Goal: Information Seeking & Learning: Check status

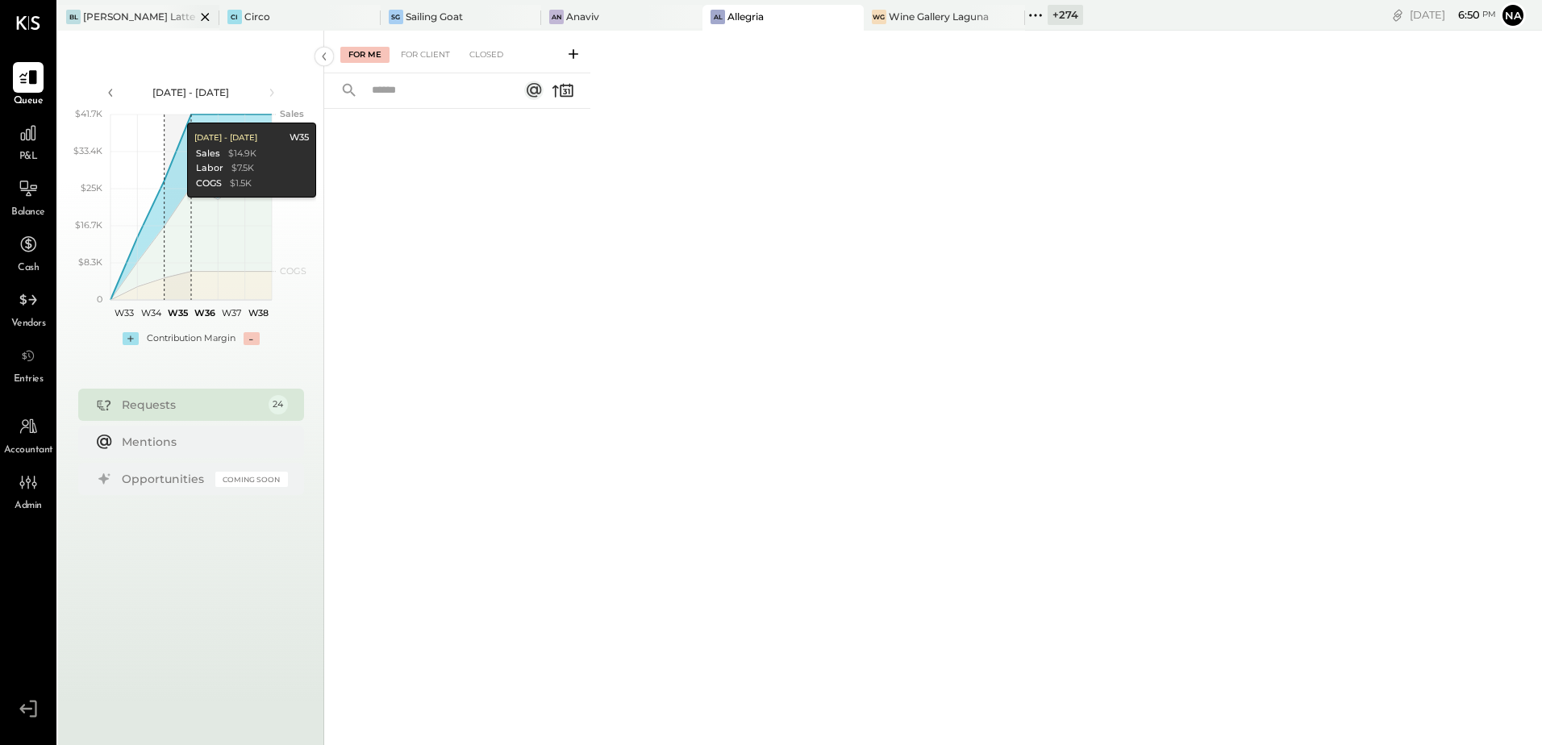
click at [136, 23] on div "[PERSON_NAME] Latte" at bounding box center [139, 17] width 112 height 14
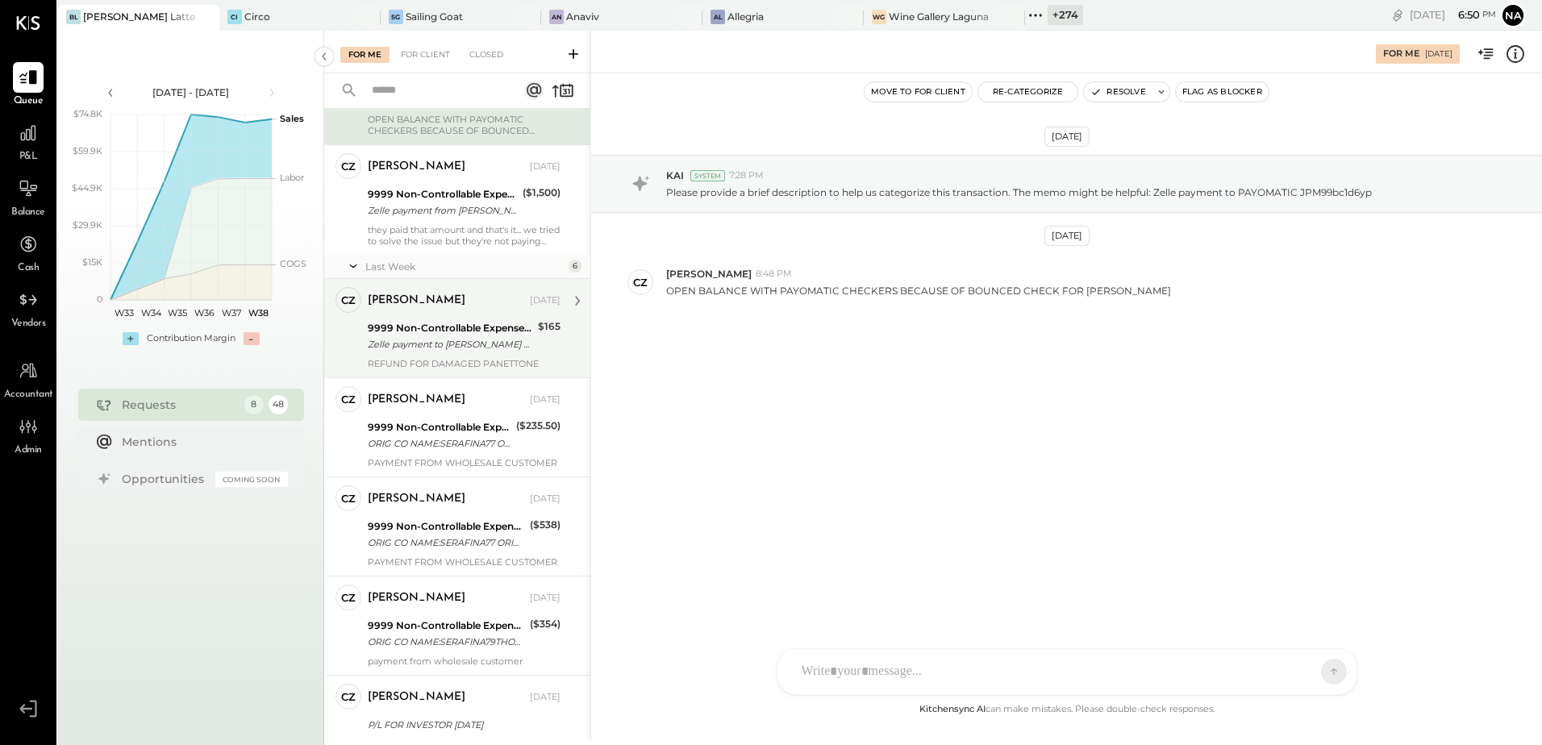
scroll to position [330, 0]
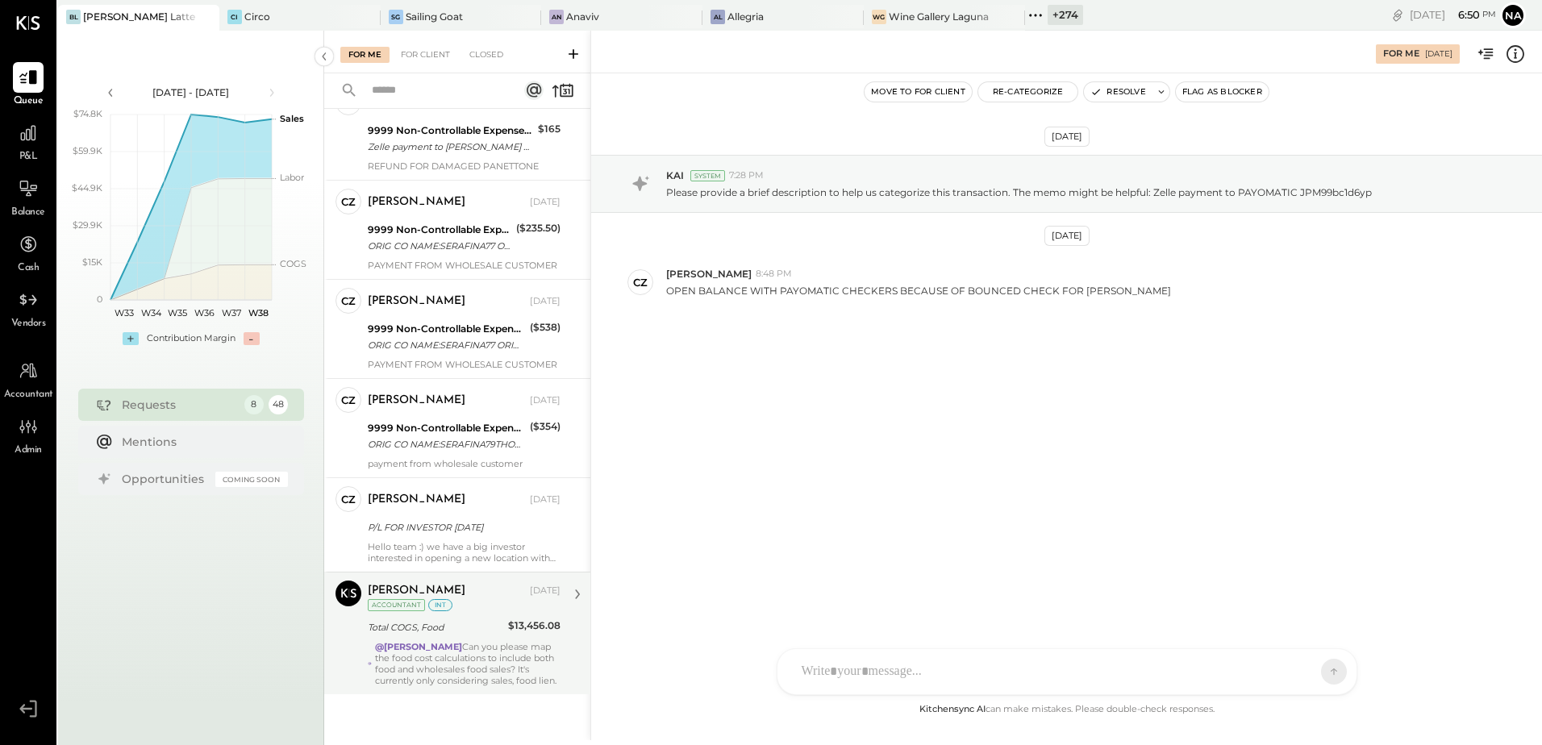
click at [465, 620] on div "Total COGS, Food" at bounding box center [436, 628] width 136 height 16
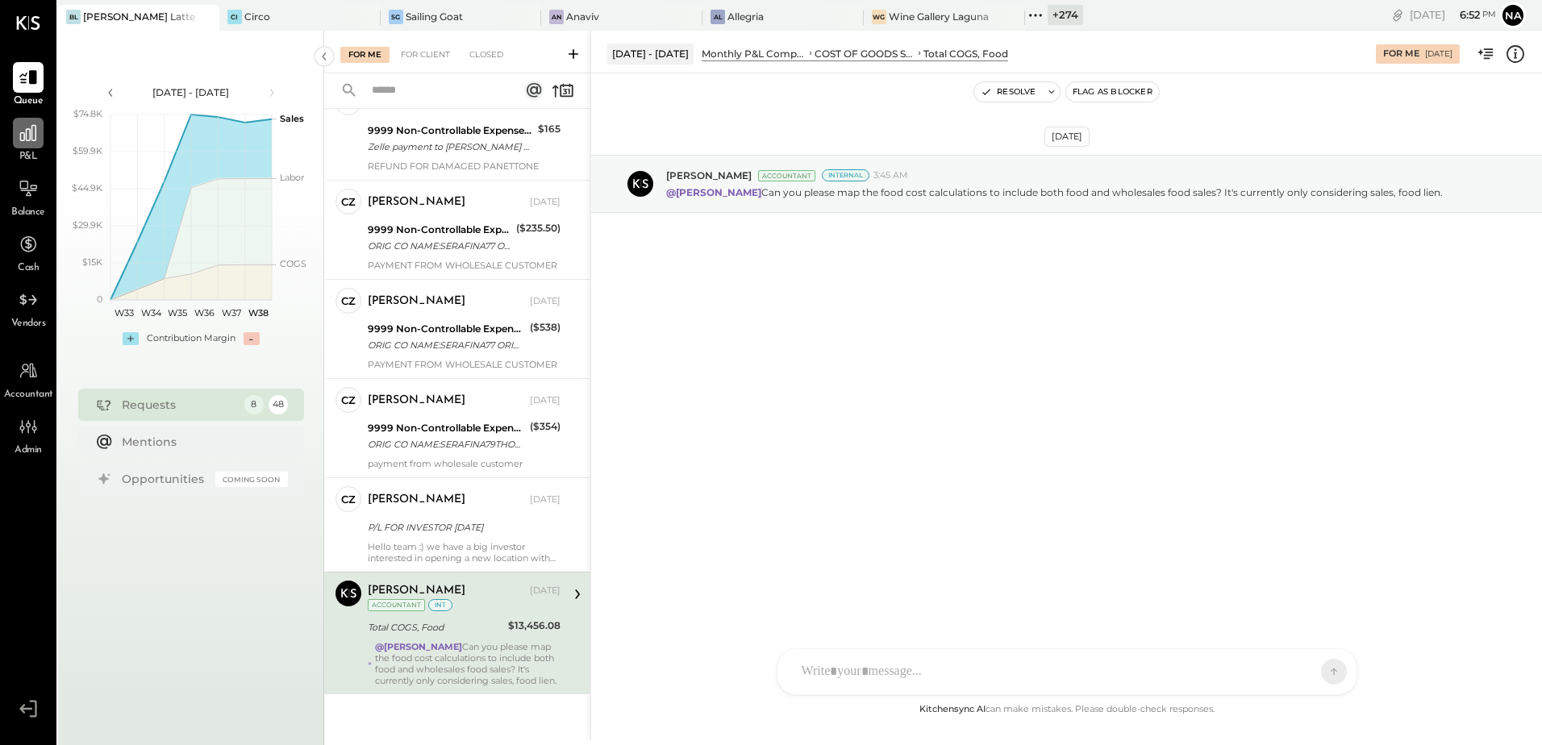
click at [26, 134] on icon at bounding box center [28, 133] width 16 height 16
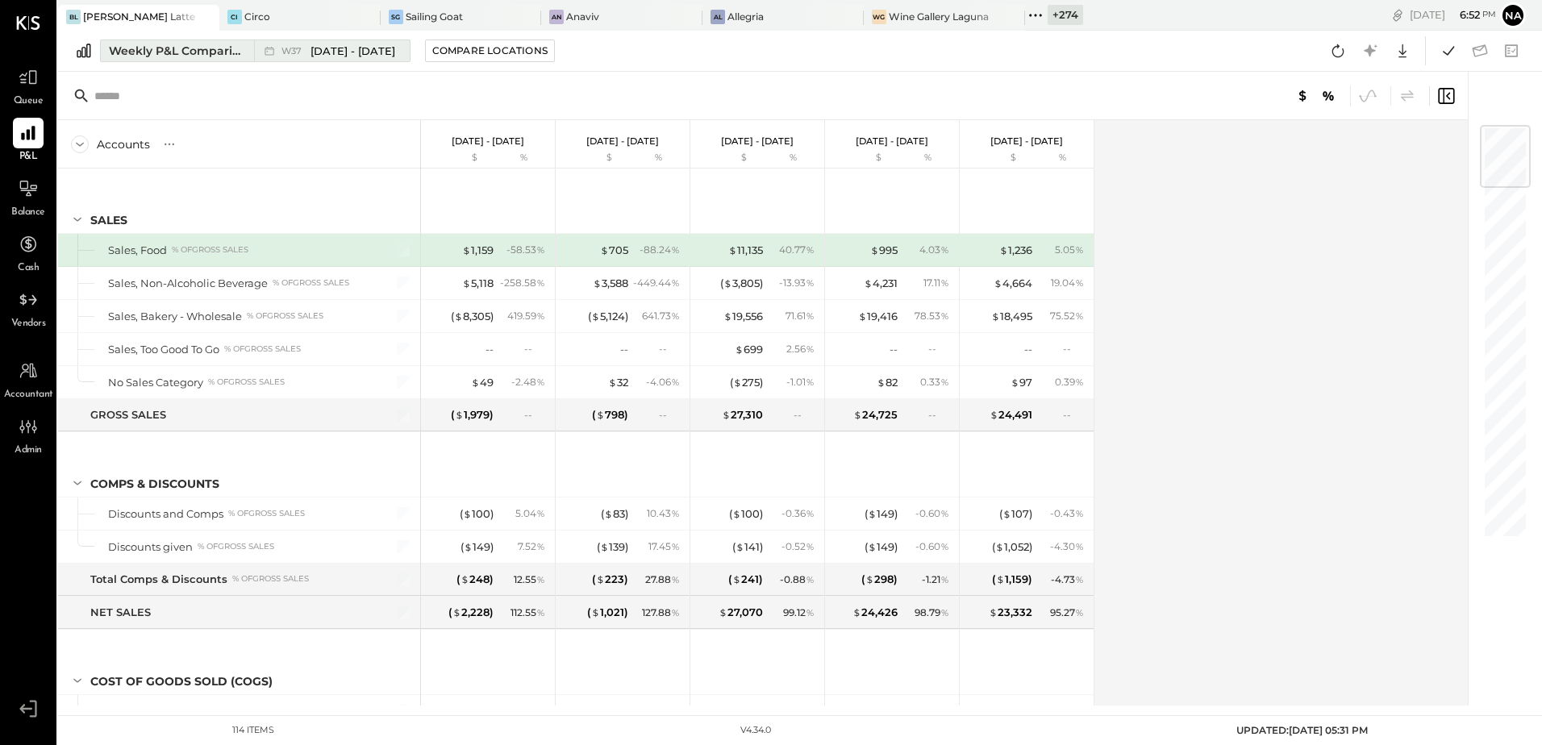
click at [152, 58] on div "Weekly P&L Comparison" at bounding box center [177, 51] width 136 height 16
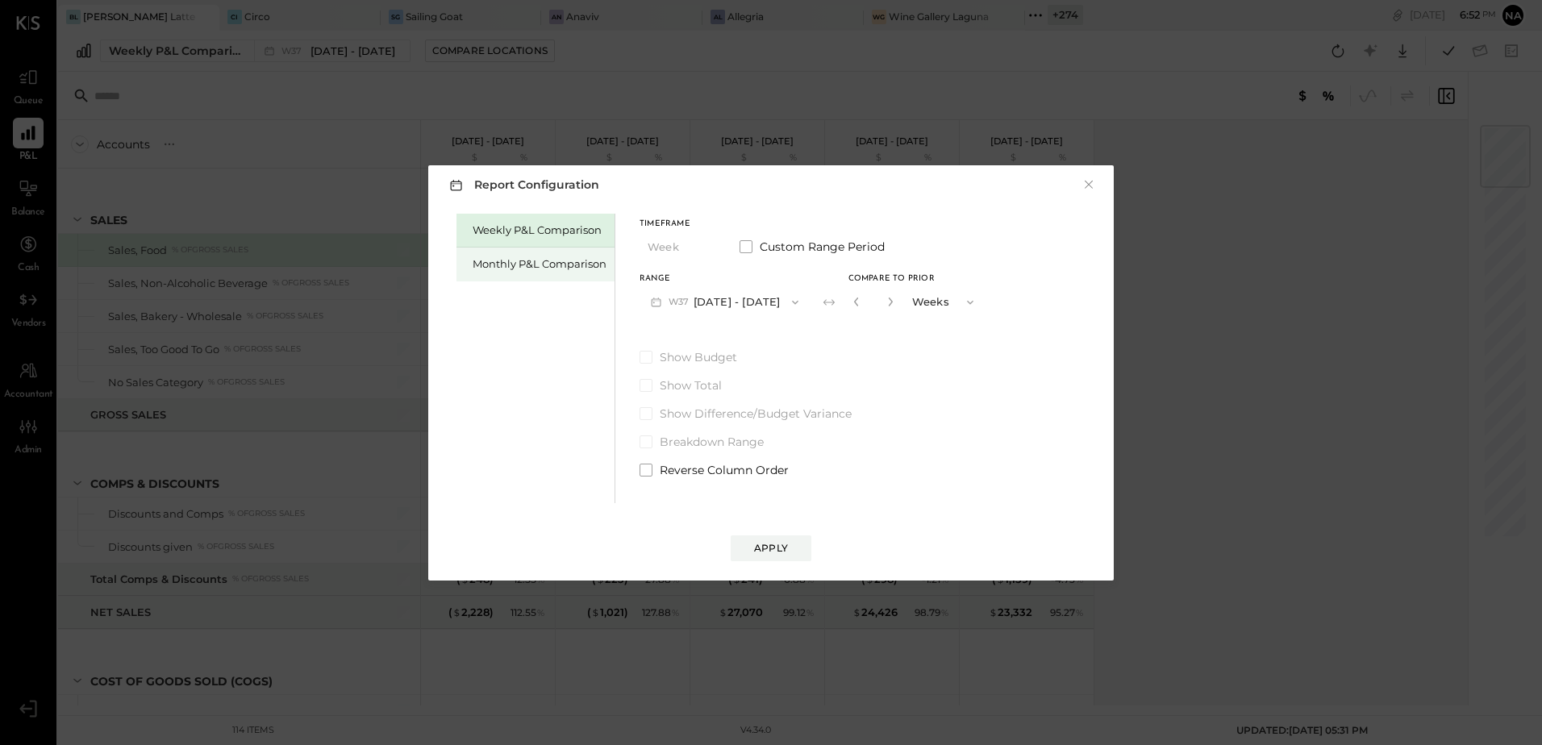
click at [541, 265] on div "Monthly P&L Comparison" at bounding box center [540, 264] width 134 height 15
click at [766, 302] on button "M09 [DATE] - [DATE]" at bounding box center [725, 302] width 170 height 30
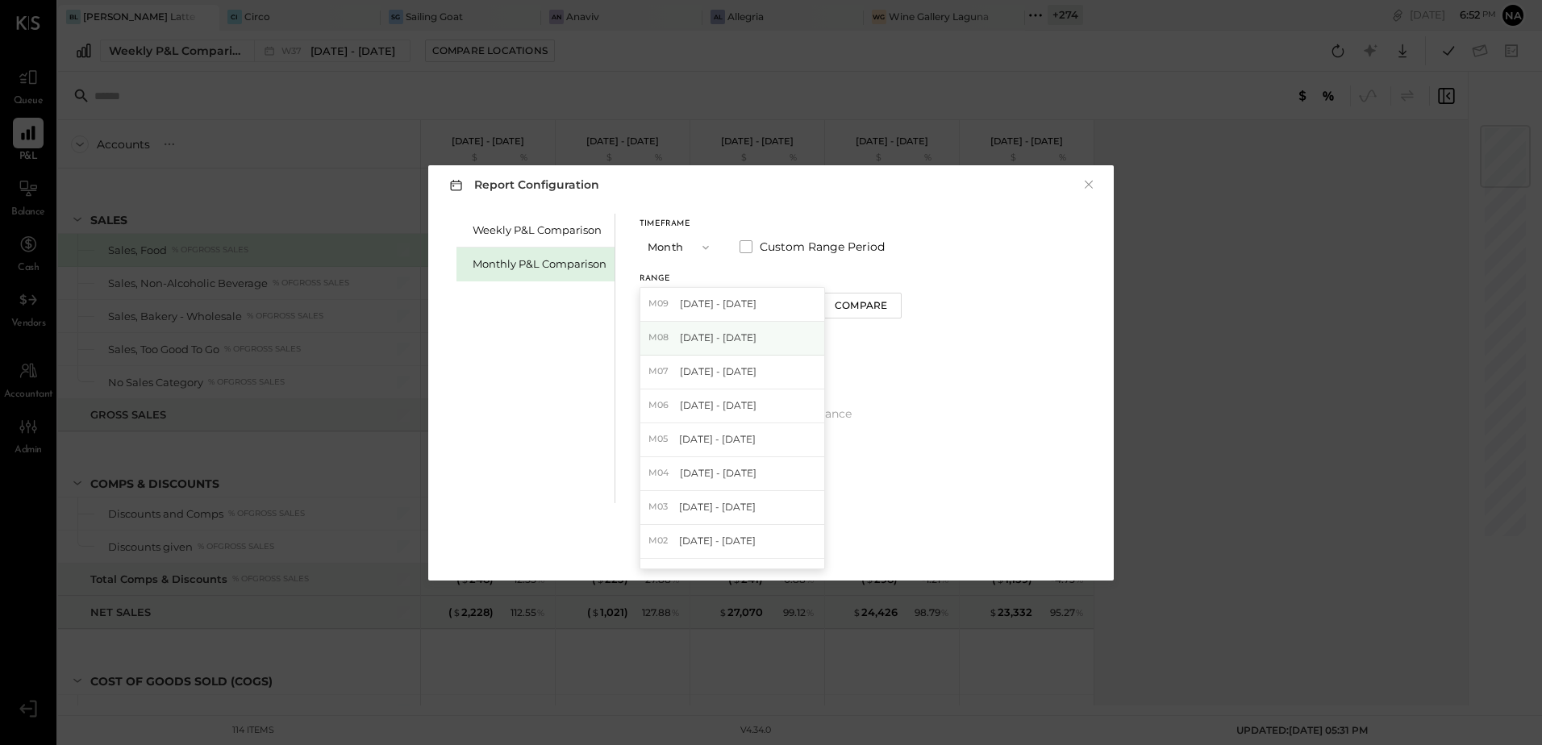
click at [772, 339] on div "M08 [DATE] - [DATE]" at bounding box center [732, 339] width 184 height 34
click at [845, 309] on div "Compare" at bounding box center [861, 305] width 52 height 14
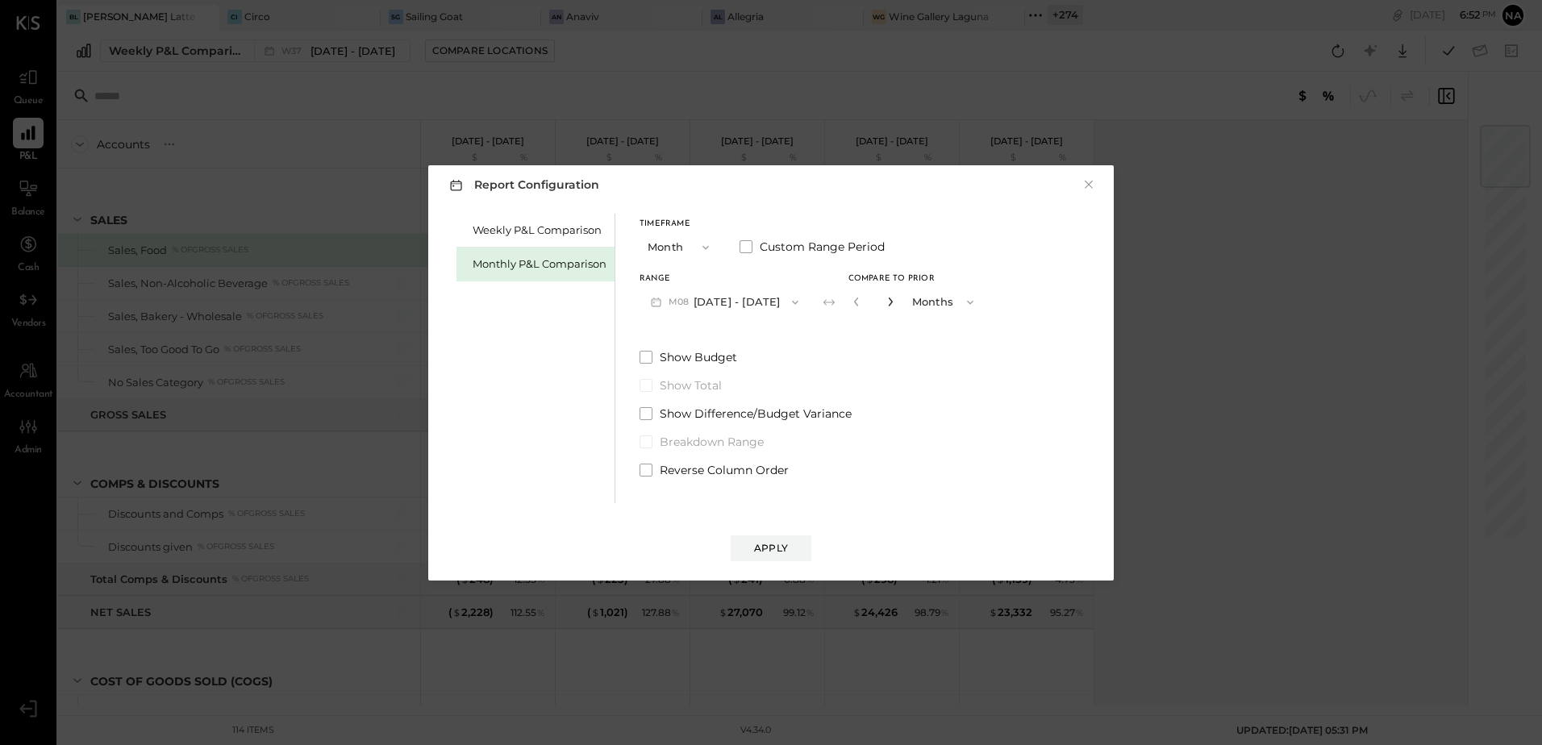
click at [886, 302] on icon "button" at bounding box center [891, 302] width 10 height 10
type input "*"
click at [774, 537] on button "Apply" at bounding box center [771, 549] width 81 height 26
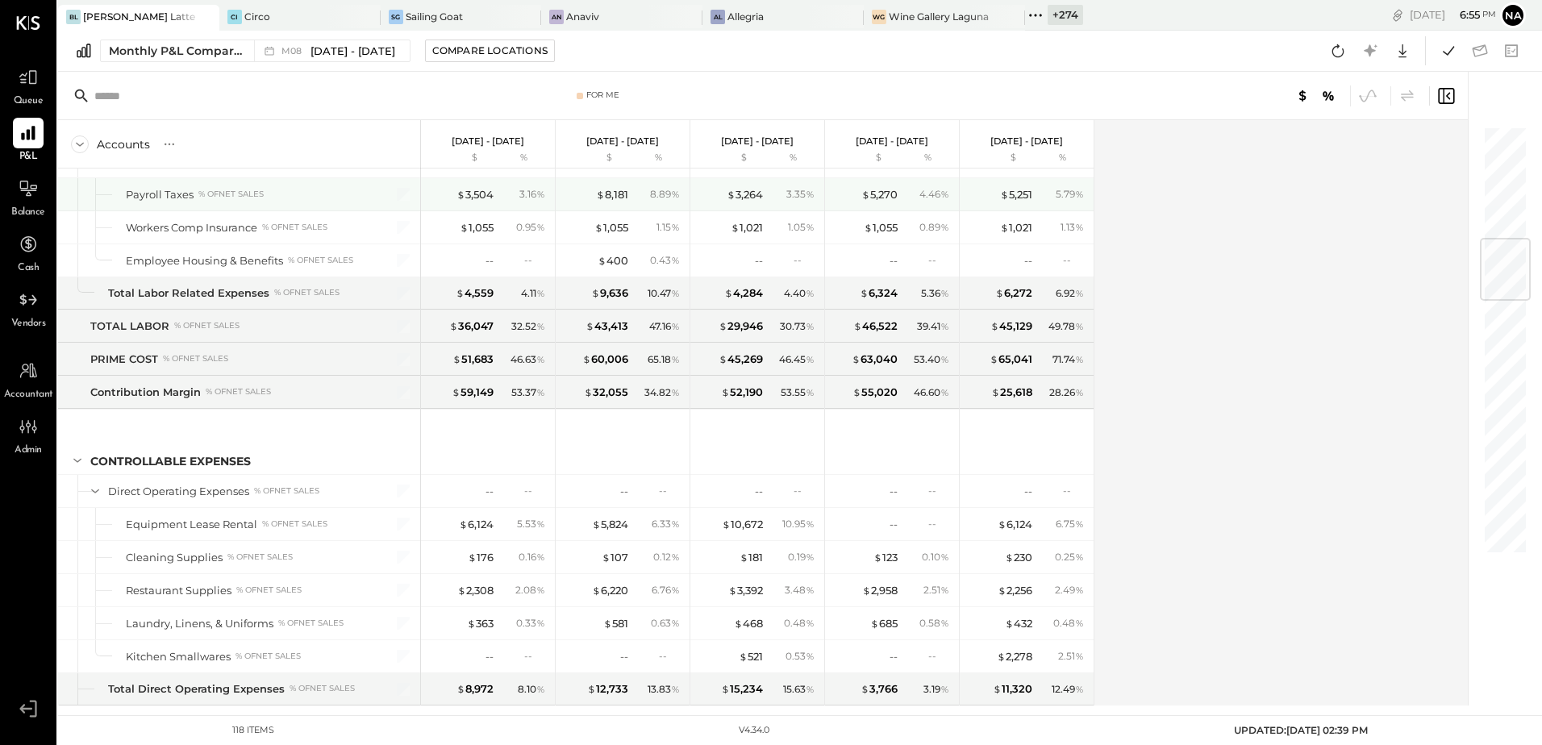
scroll to position [887, 0]
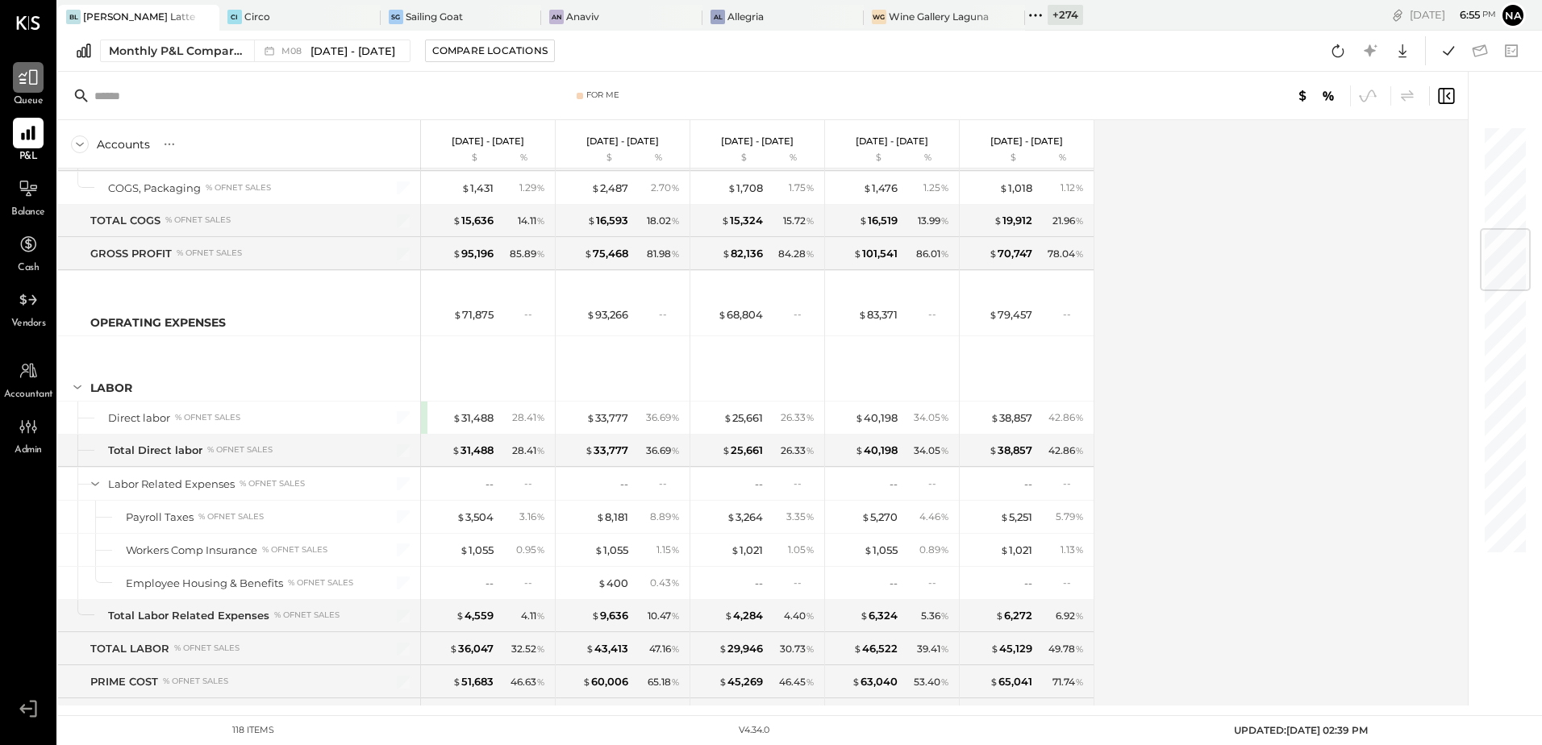
click at [32, 93] on div at bounding box center [28, 77] width 31 height 31
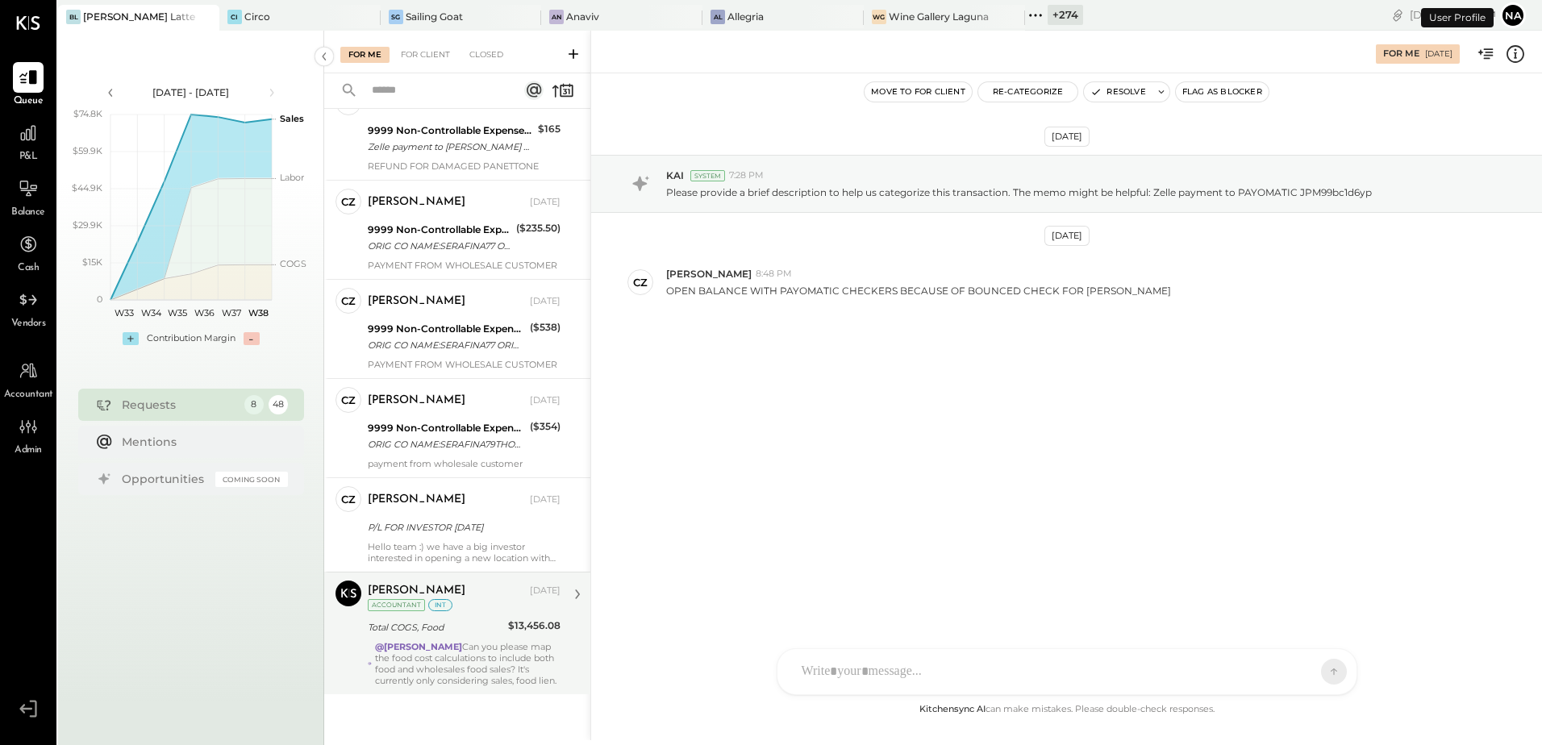
scroll to position [330, 0]
click at [461, 661] on div "@[PERSON_NAME] Can you please map the food cost calculations to include both fo…" at bounding box center [468, 663] width 186 height 45
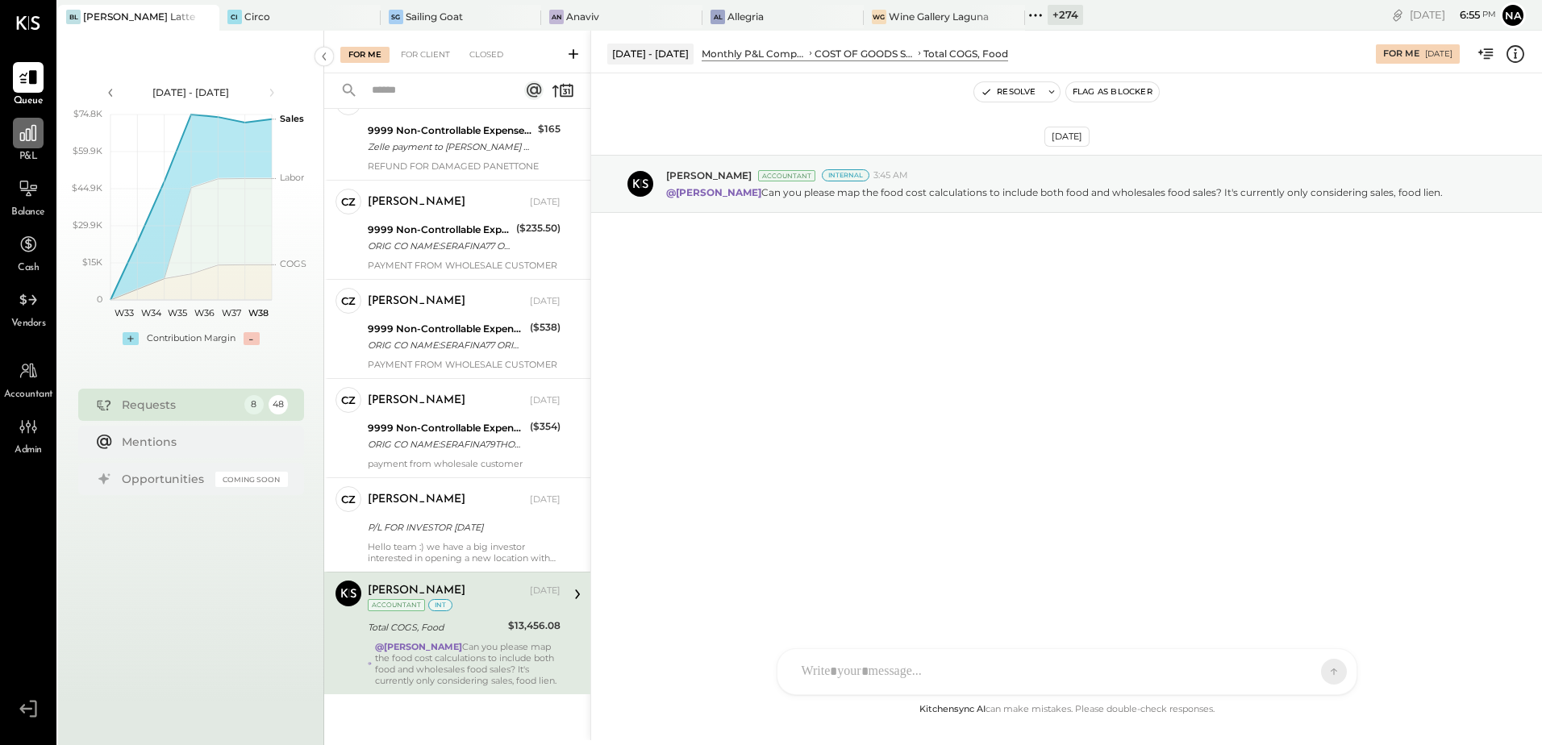
click at [33, 142] on icon at bounding box center [28, 133] width 21 height 21
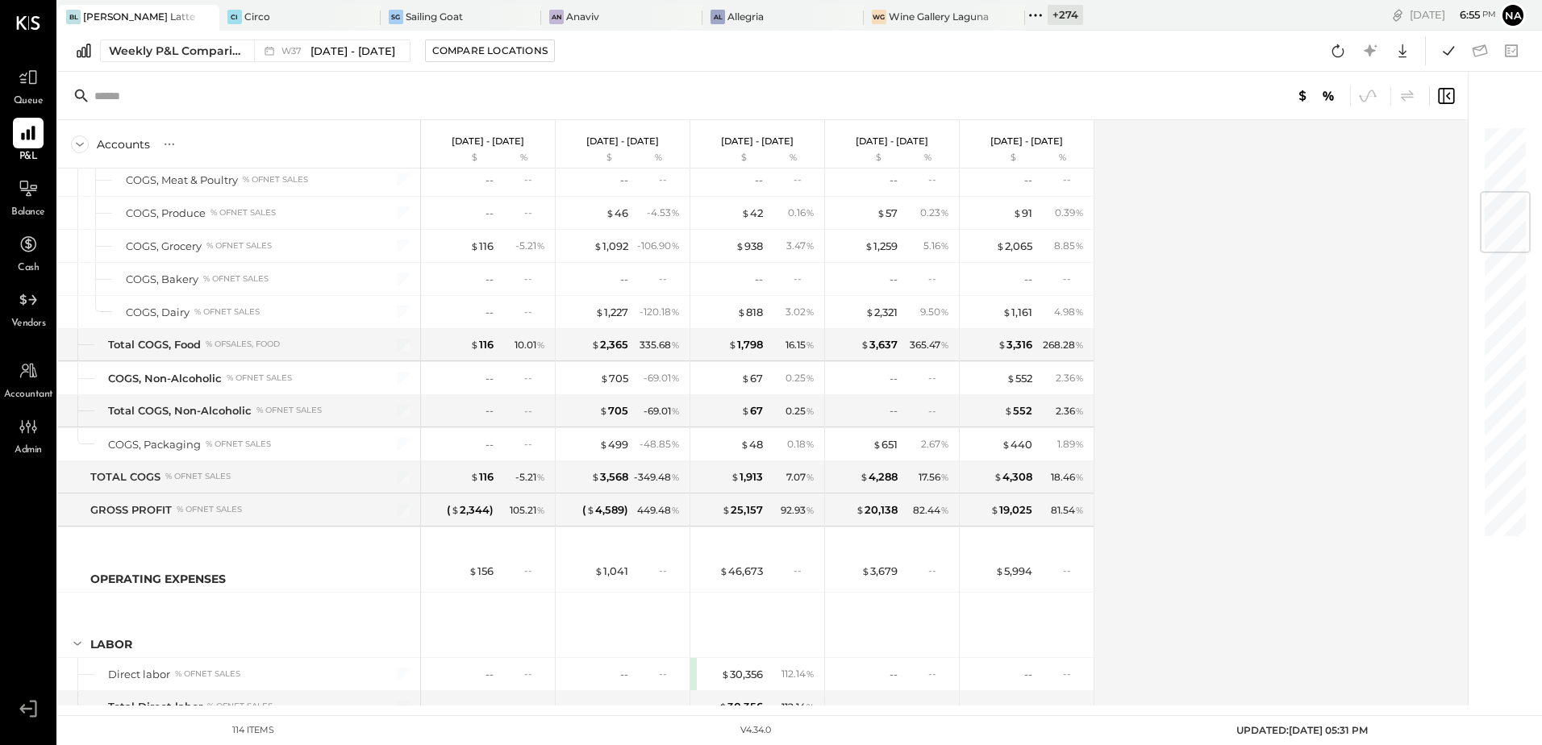
scroll to position [484, 0]
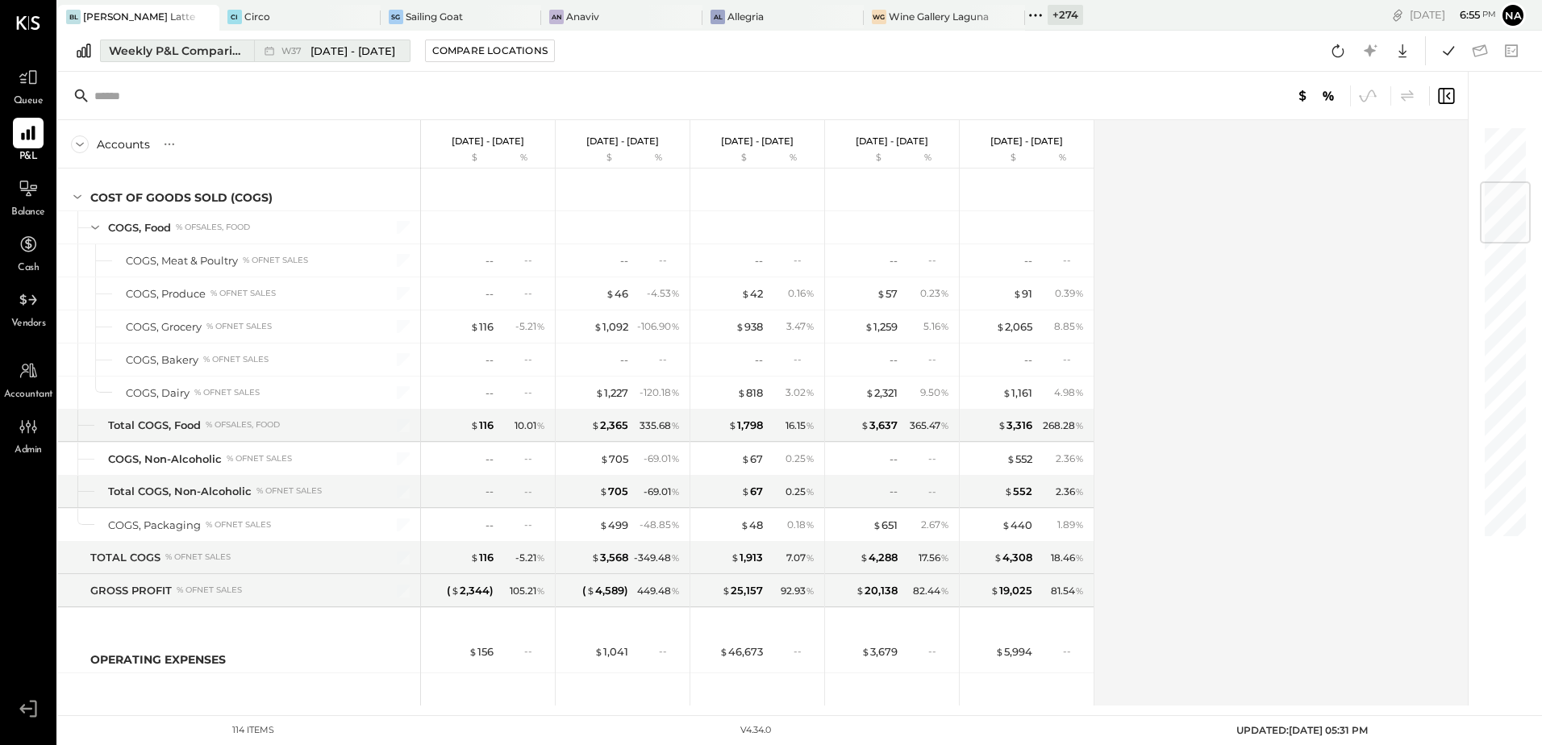
click at [139, 55] on div "Weekly P&L Comparison" at bounding box center [177, 51] width 136 height 16
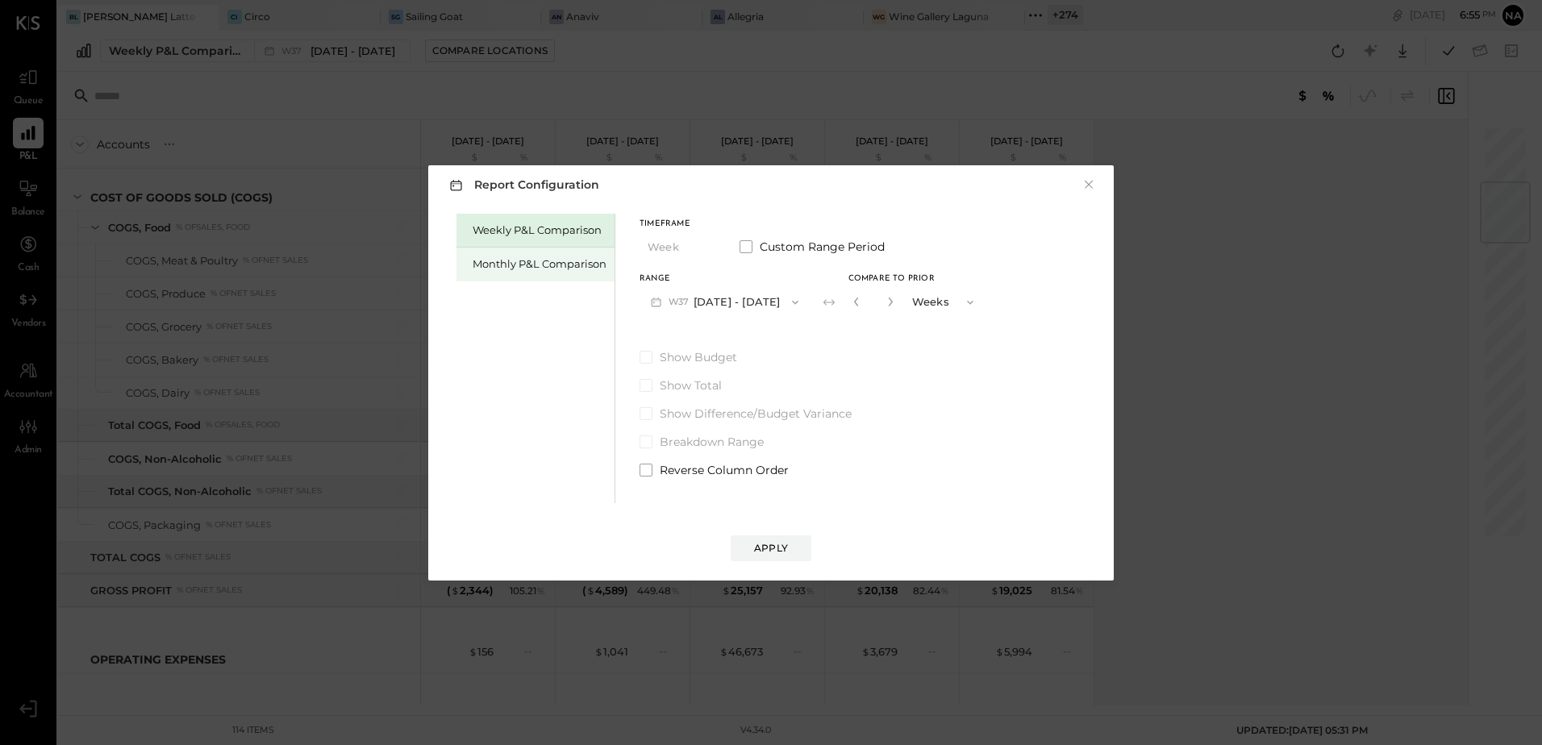
click at [493, 250] on div "Monthly P&L Comparison" at bounding box center [536, 265] width 158 height 34
click at [727, 302] on button "M09 [DATE] - [DATE]" at bounding box center [725, 302] width 170 height 30
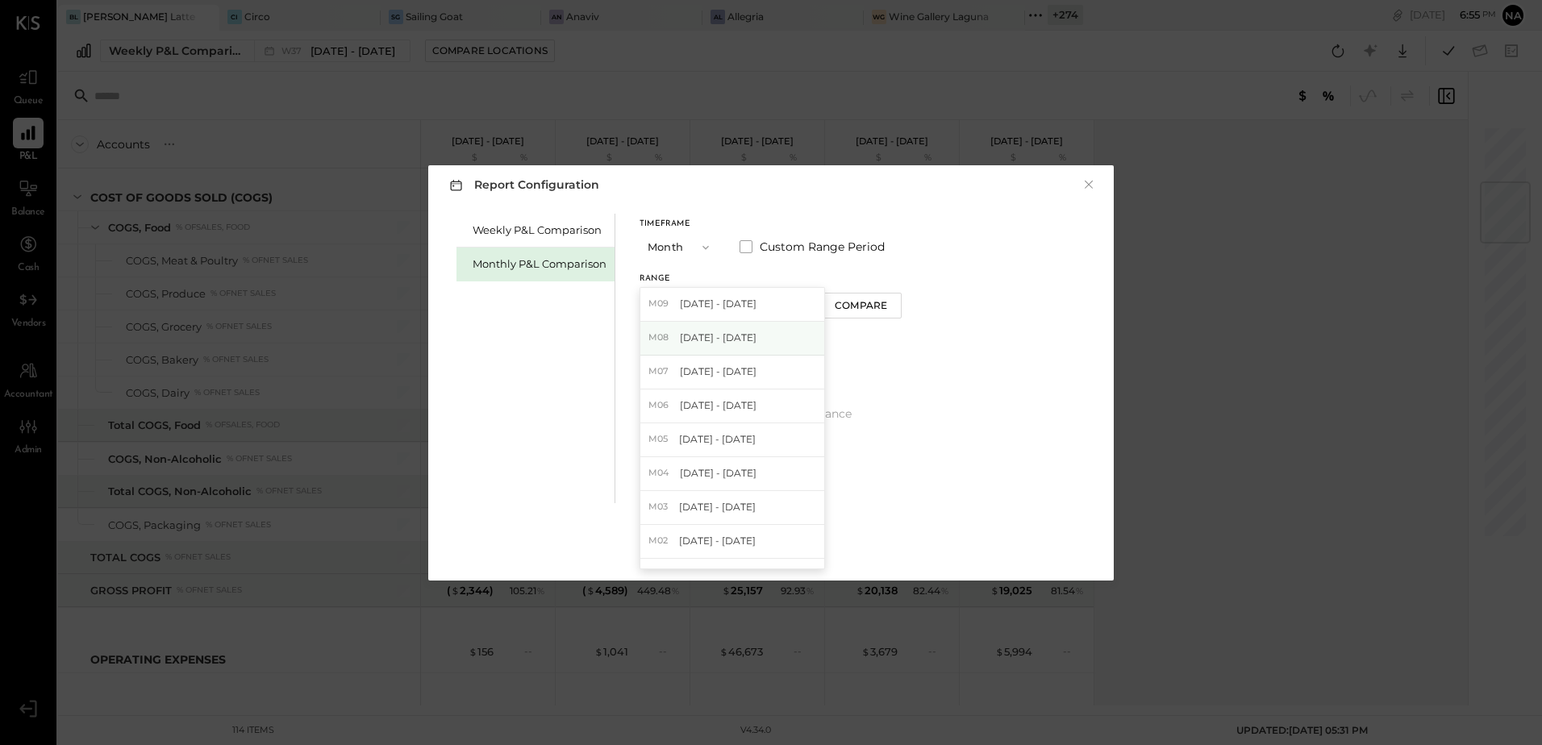
click at [747, 339] on span "[DATE] - [DATE]" at bounding box center [718, 338] width 77 height 14
click at [760, 544] on div "Apply" at bounding box center [771, 548] width 34 height 14
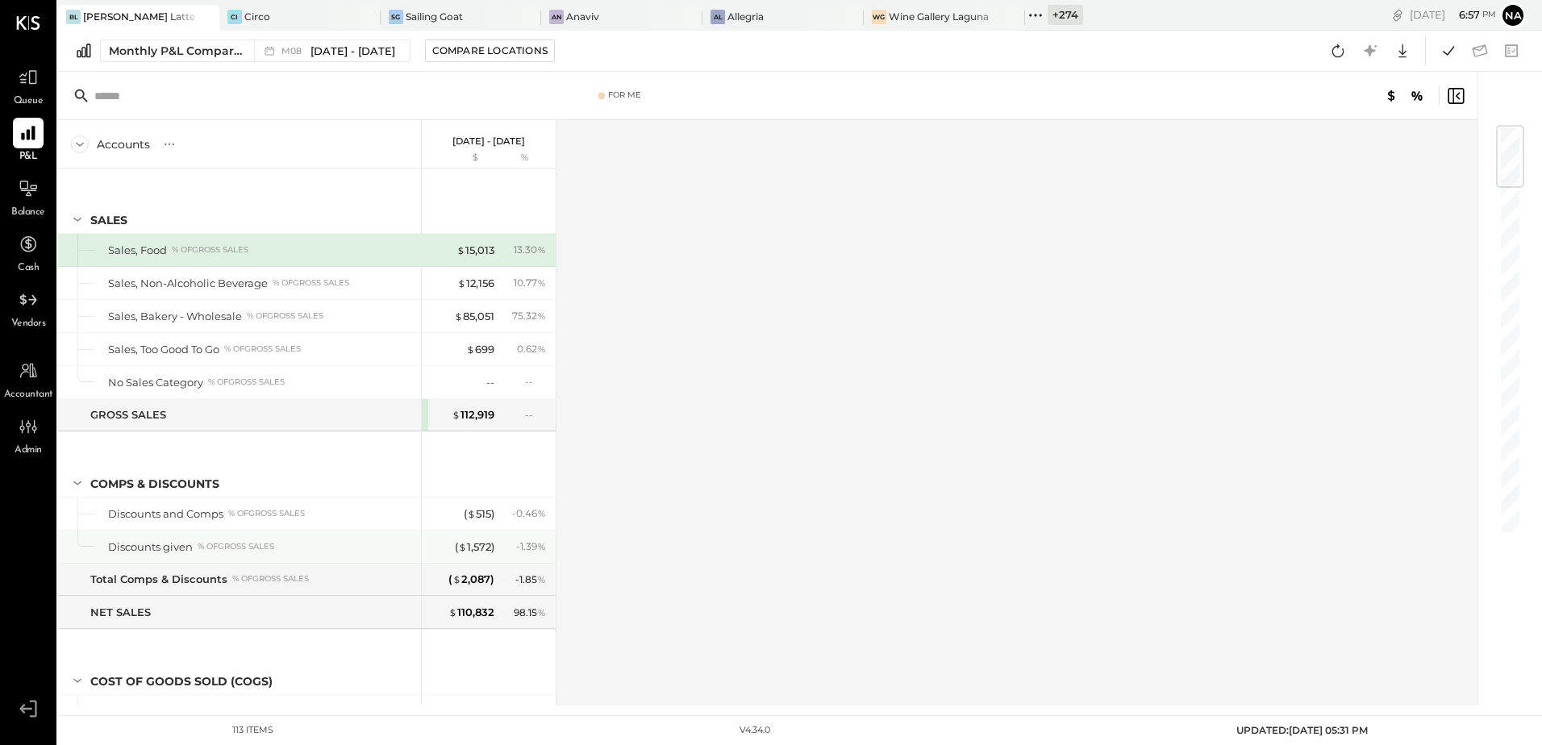
scroll to position [161, 0]
